Goal: Task Accomplishment & Management: Manage account settings

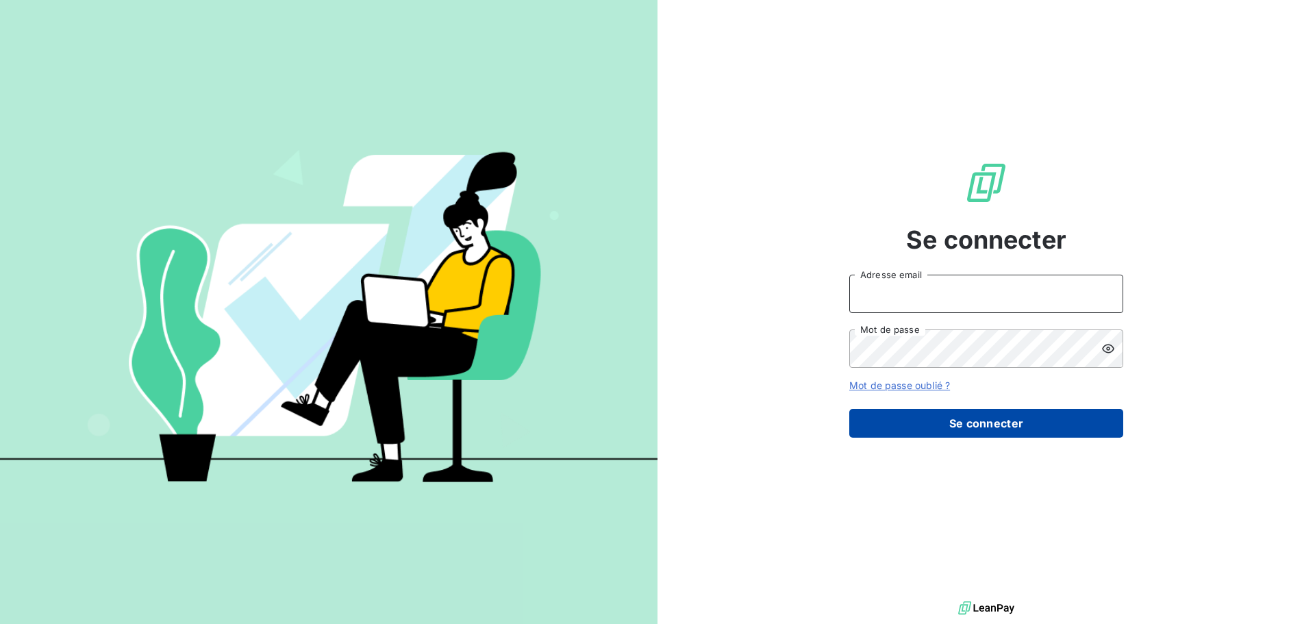
type input "s.muhmel@aximea.fr"
click at [961, 418] on button "Se connecter" at bounding box center [986, 423] width 274 height 29
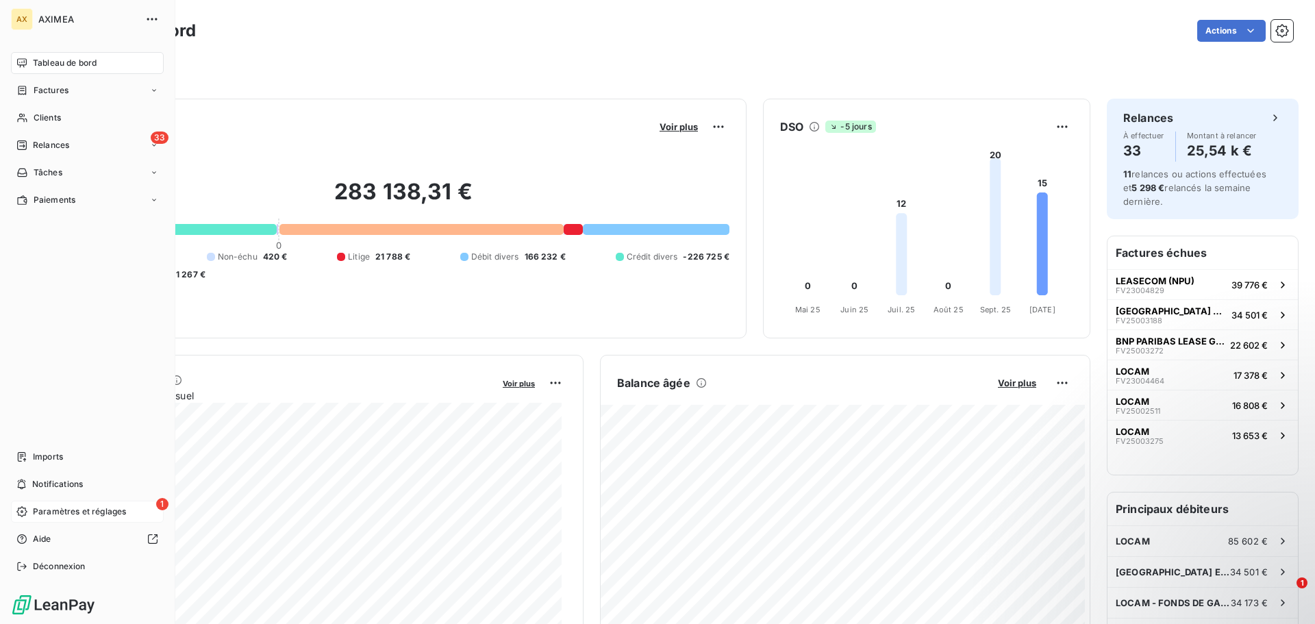
click at [92, 511] on span "Paramètres et réglages" at bounding box center [79, 511] width 93 height 12
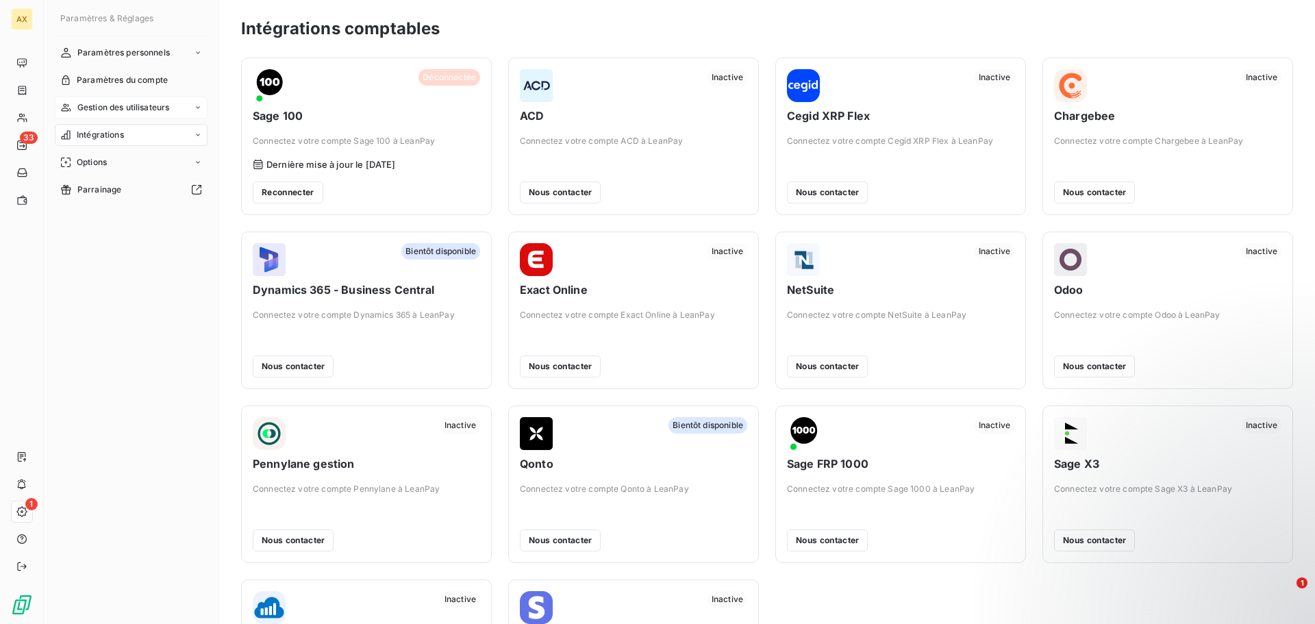
click at [138, 108] on span "Gestion des utilisateurs" at bounding box center [123, 107] width 92 height 12
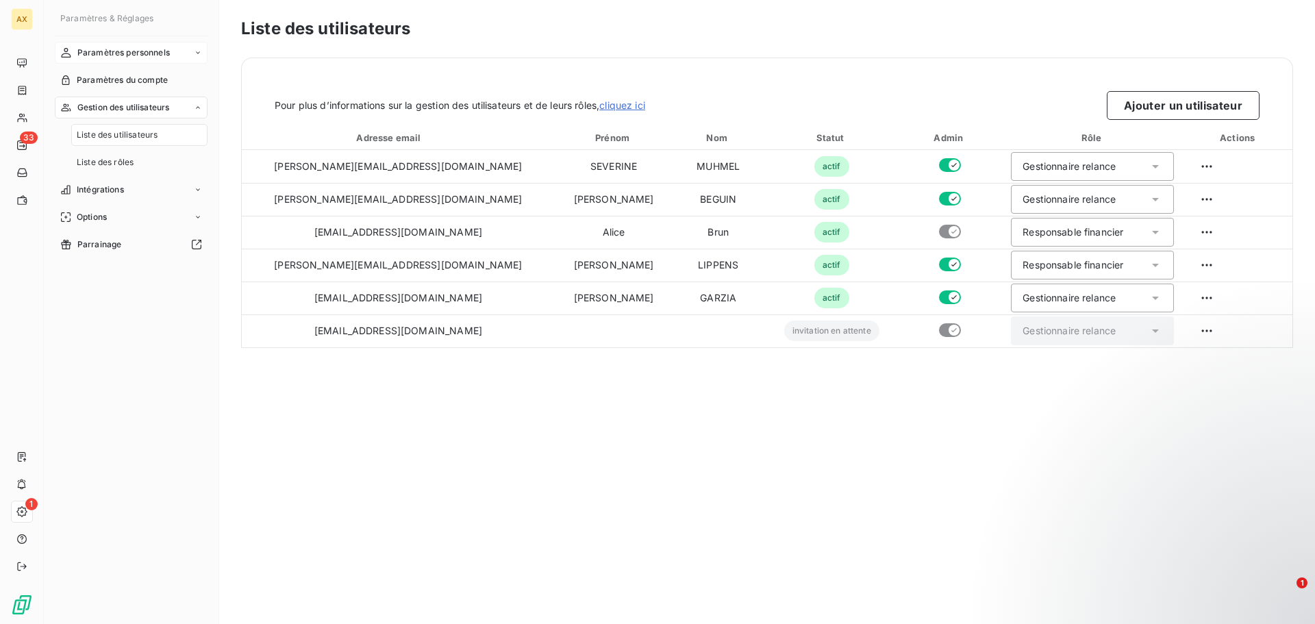
click at [152, 51] on span "Paramètres personnels" at bounding box center [123, 53] width 92 height 12
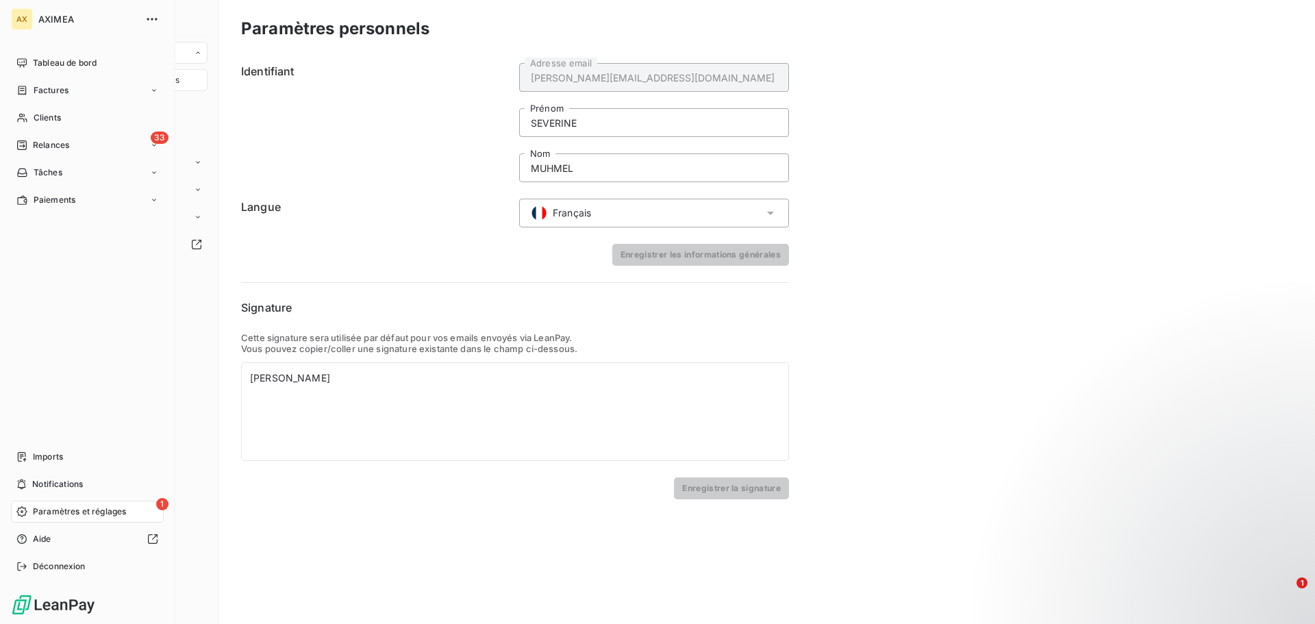
click at [101, 516] on span "Paramètres et réglages" at bounding box center [79, 511] width 93 height 12
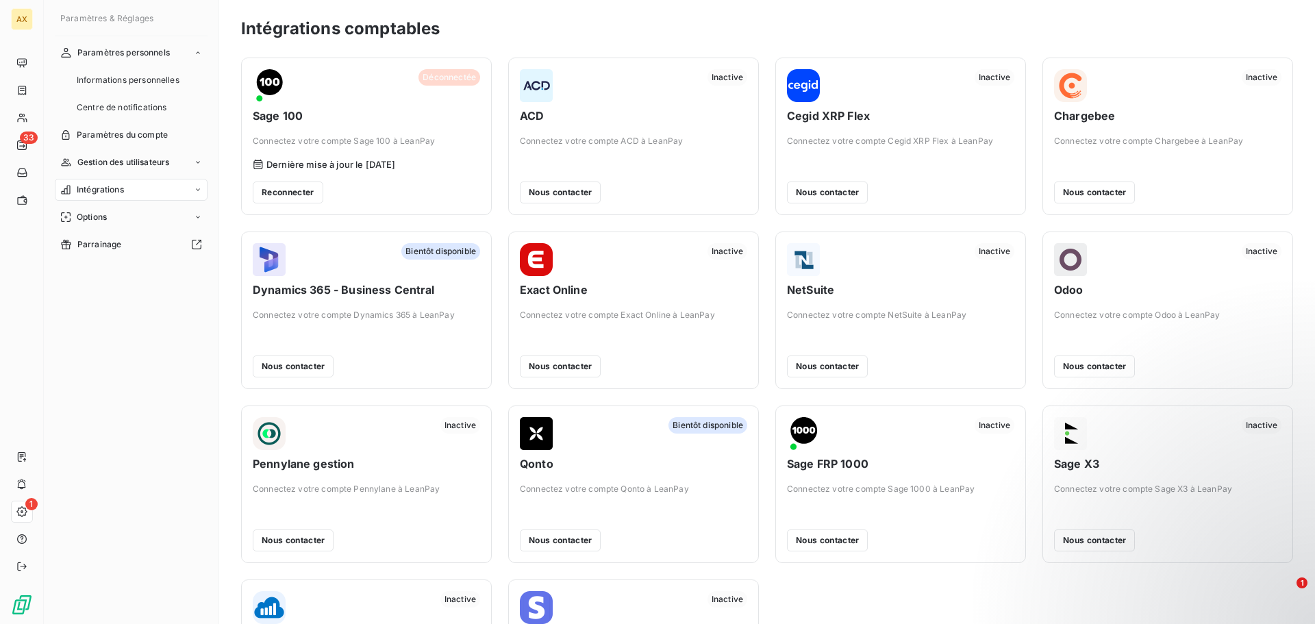
click at [356, 94] on div "Déconnectée" at bounding box center [366, 85] width 227 height 33
click at [294, 194] on button "Reconnecter" at bounding box center [288, 192] width 71 height 22
click at [284, 195] on button "Reconnecter" at bounding box center [288, 192] width 71 height 22
click at [422, 134] on div "Déconnectée Sage 100 Connectez votre compte Sage 100 à LeanPay" at bounding box center [366, 108] width 227 height 78
click at [311, 191] on button "Reconnecter" at bounding box center [288, 192] width 71 height 22
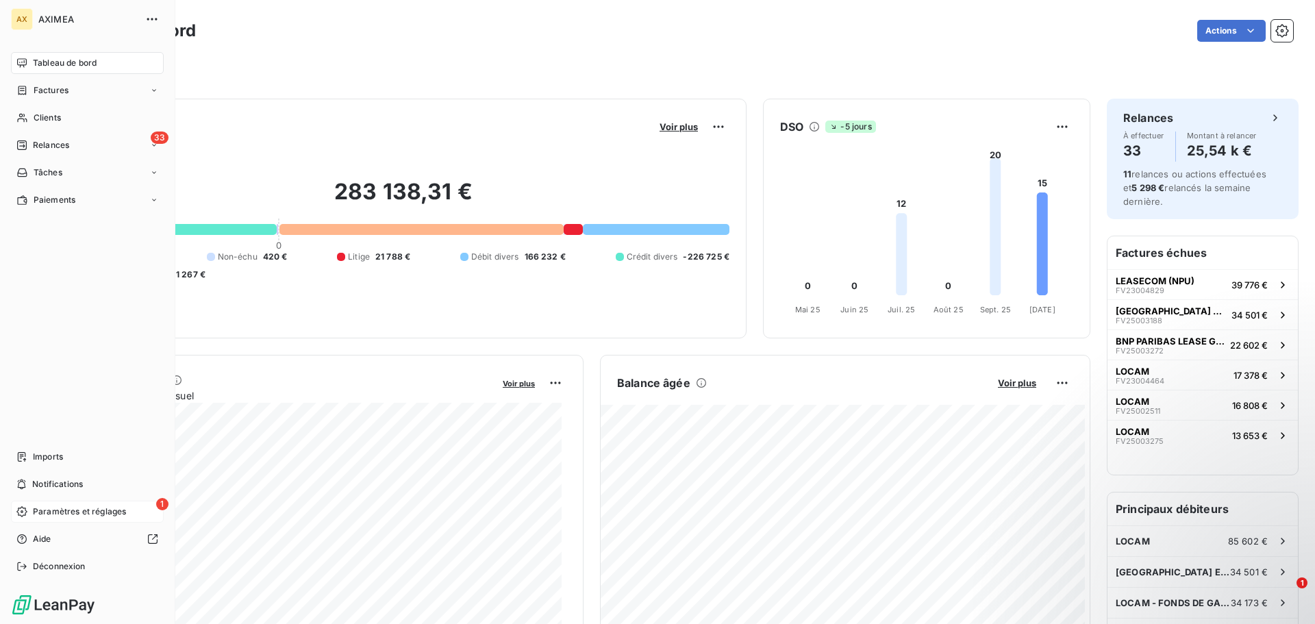
click at [70, 510] on span "Paramètres et réglages" at bounding box center [79, 511] width 93 height 12
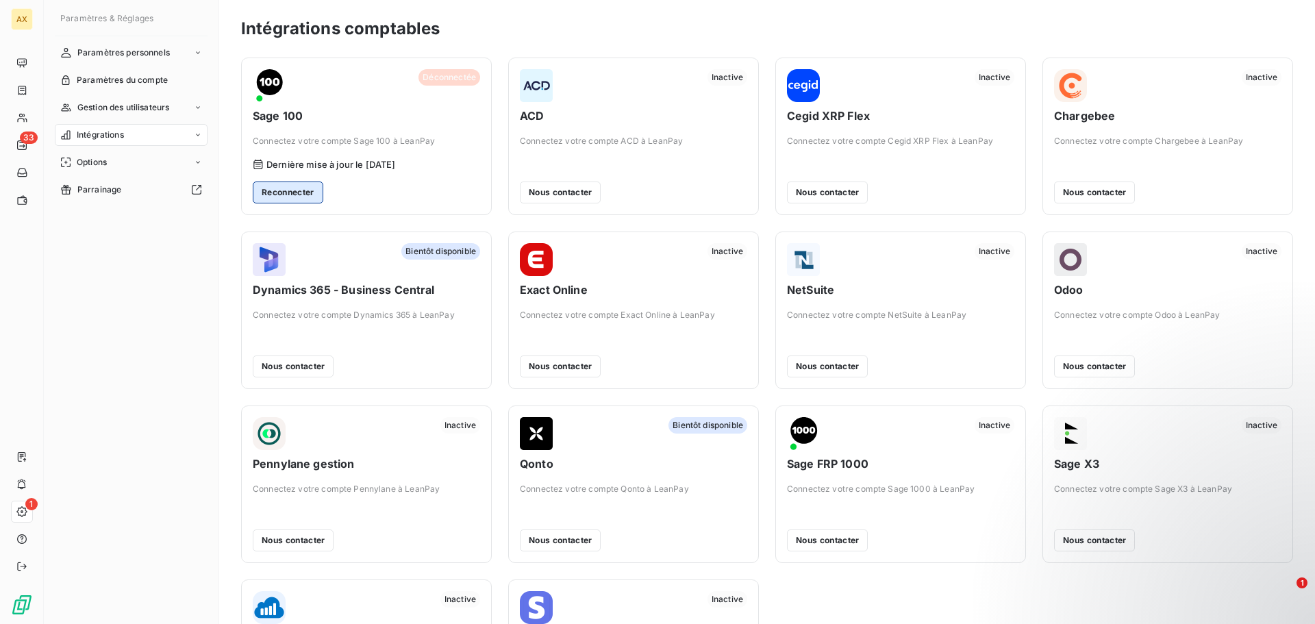
click at [308, 191] on button "Reconnecter" at bounding box center [288, 192] width 71 height 22
click at [458, 82] on span "Déconnectée" at bounding box center [449, 77] width 62 height 16
click at [316, 197] on button "Reconnecter" at bounding box center [288, 192] width 71 height 22
click at [281, 197] on button "Reconnecter" at bounding box center [288, 192] width 71 height 22
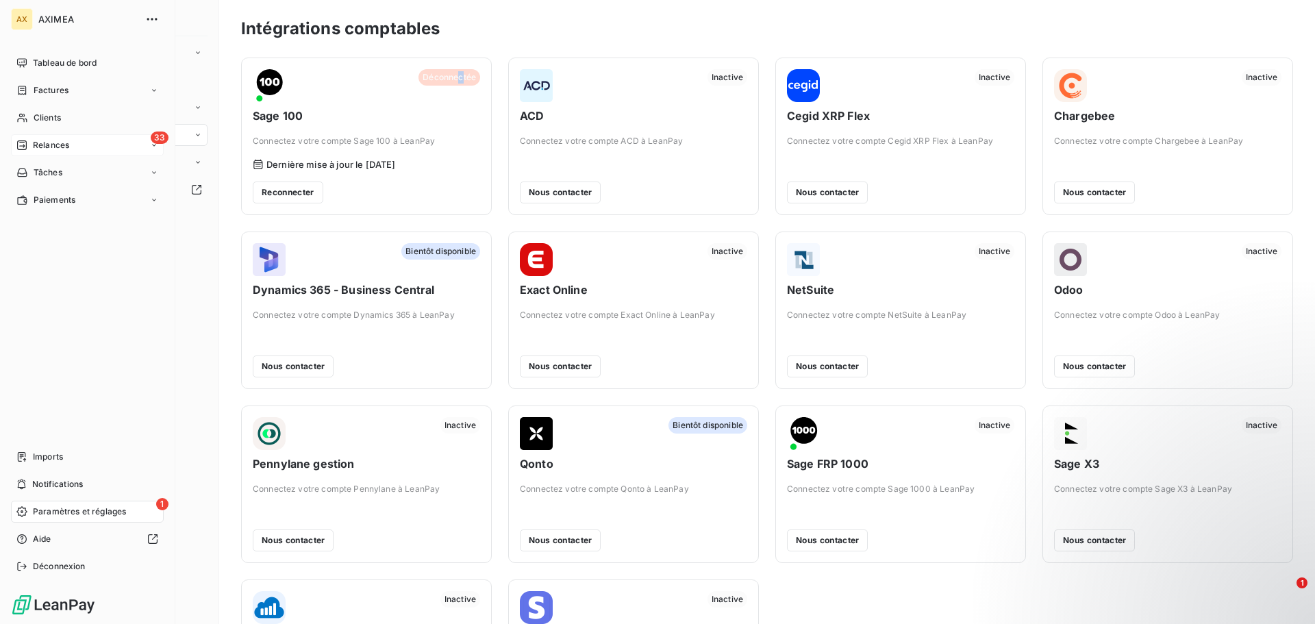
click at [51, 147] on span "Relances" at bounding box center [51, 145] width 36 height 12
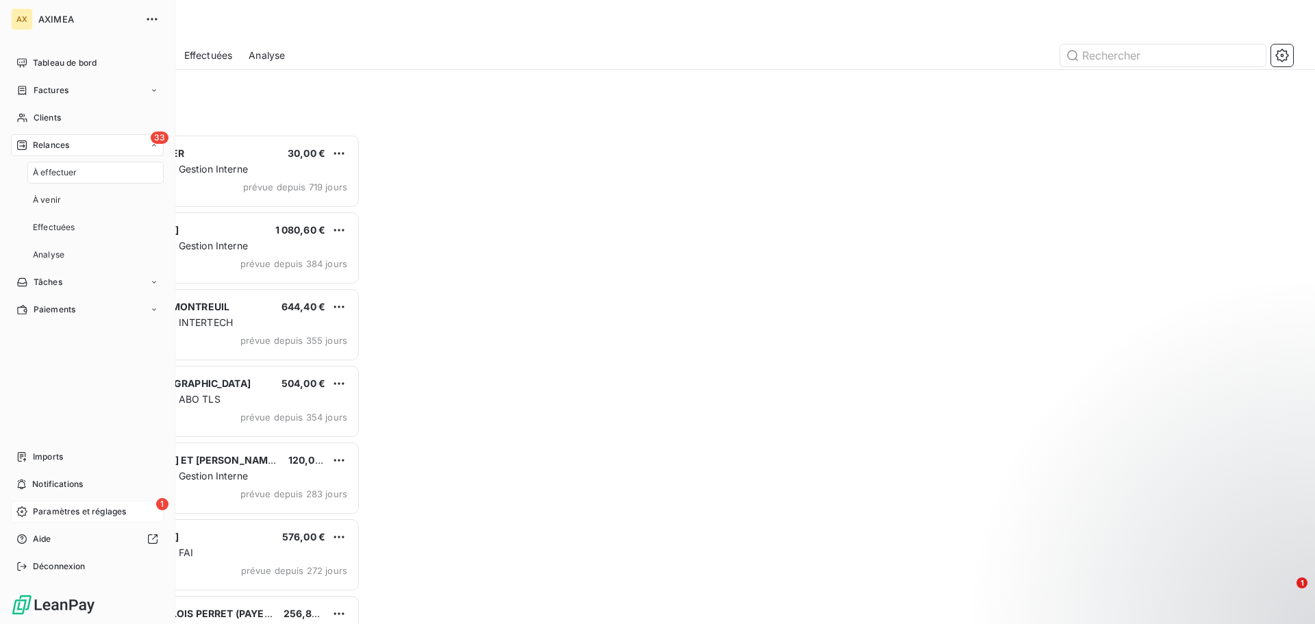
scroll to position [479, 284]
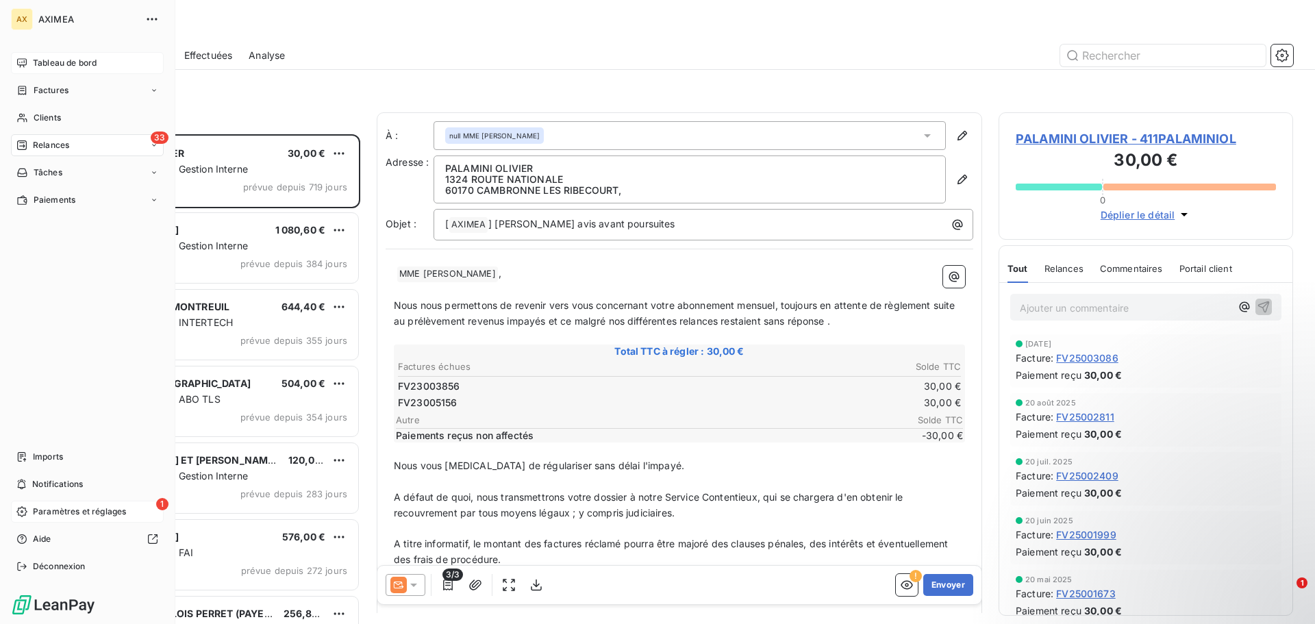
click at [42, 62] on span "Tableau de bord" at bounding box center [65, 63] width 64 height 12
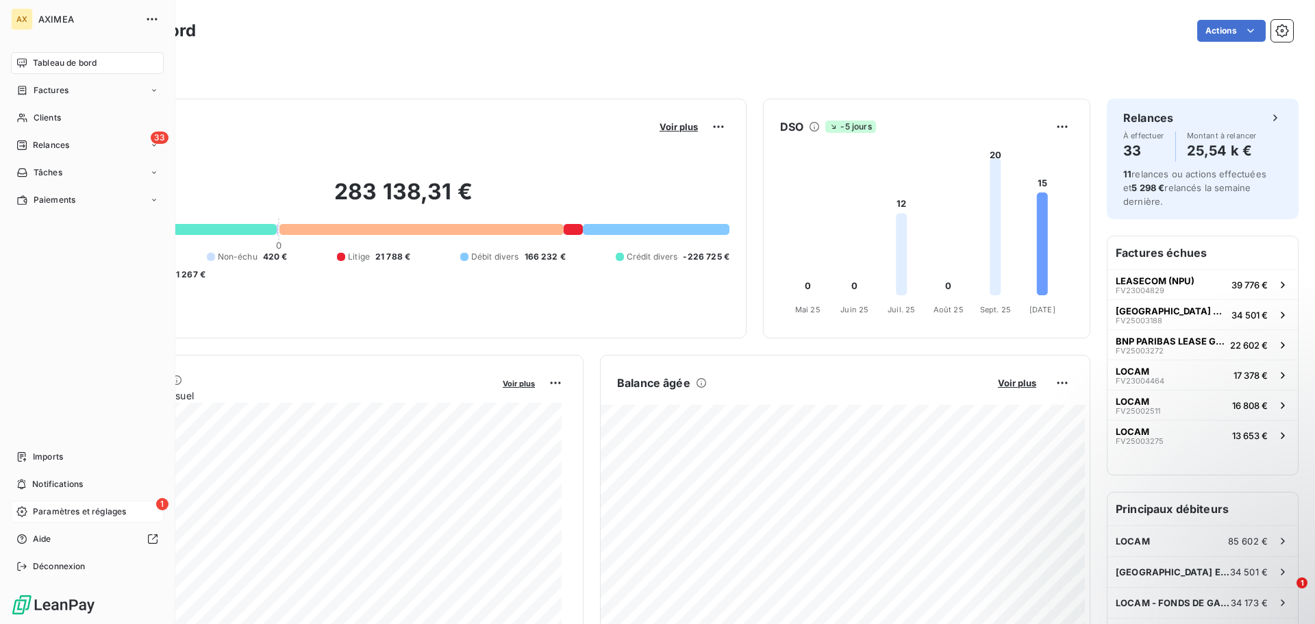
click at [53, 513] on span "Paramètres et réglages" at bounding box center [79, 511] width 93 height 12
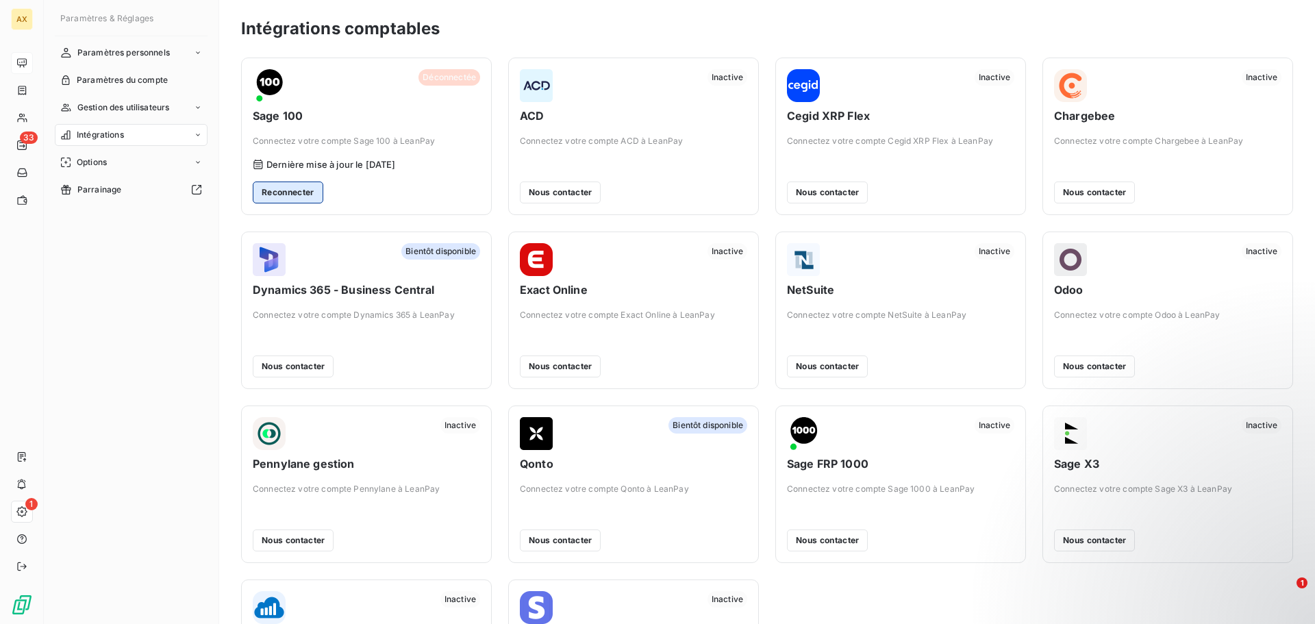
click at [302, 195] on button "Reconnecter" at bounding box center [288, 192] width 71 height 22
drag, startPoint x: 302, startPoint y: 195, endPoint x: 422, endPoint y: 167, distance: 123.1
click at [422, 167] on div "Dernière mise à jour le [DATE]" at bounding box center [366, 164] width 227 height 11
click at [296, 192] on button "Reconnecter" at bounding box center [288, 192] width 71 height 22
click at [335, 141] on span "Connectez votre compte Sage 100 à LeanPay" at bounding box center [366, 141] width 227 height 12
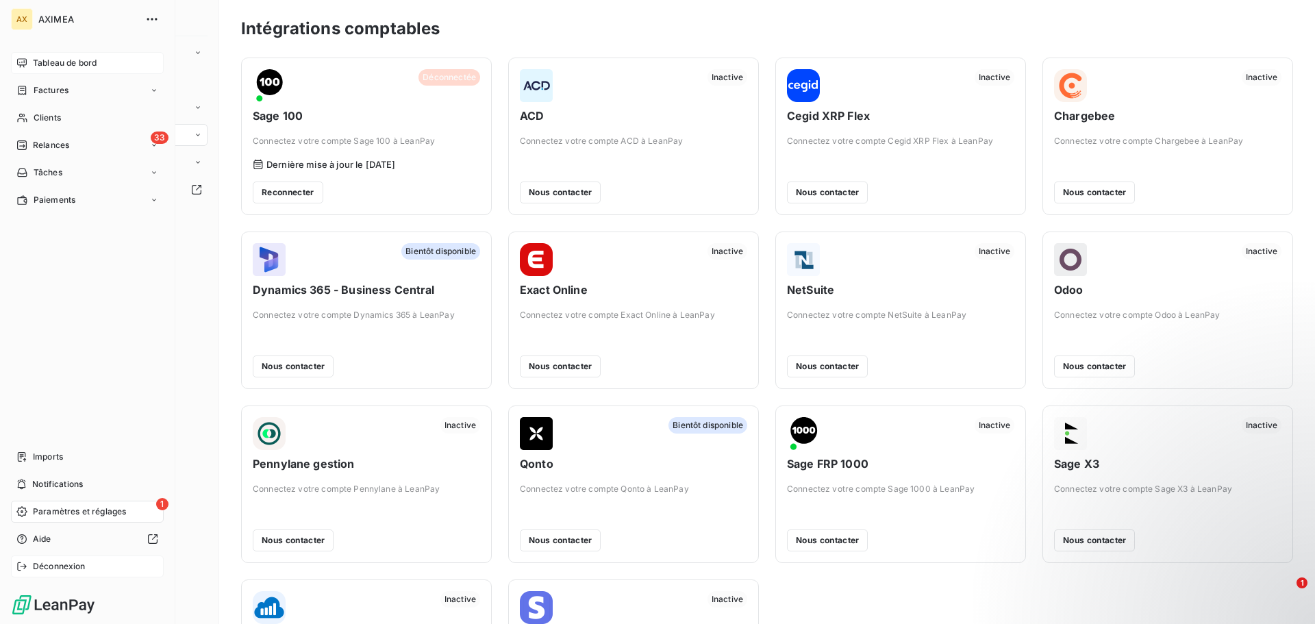
click at [46, 567] on span "Déconnexion" at bounding box center [59, 566] width 53 height 12
